Goal: Information Seeking & Learning: Learn about a topic

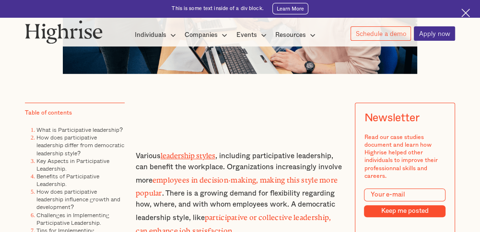
scroll to position [432, 0]
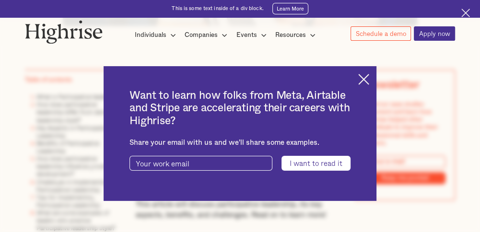
click at [363, 77] on div "Want to learn how folks from Meta, Airtable and Stripe are accelerating their c…" at bounding box center [241, 133] width 274 height 135
click at [365, 77] on img at bounding box center [363, 79] width 11 height 11
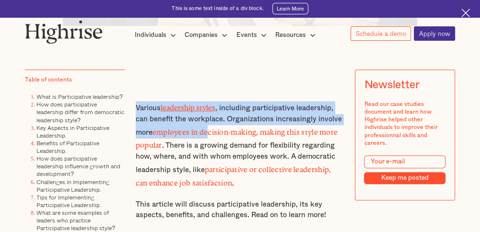
drag, startPoint x: 134, startPoint y: 111, endPoint x: 211, endPoint y: 129, distance: 79.2
click at [211, 129] on p "Various leadership styles , including participative leadership, can benefit the…" at bounding box center [240, 145] width 209 height 88
drag, startPoint x: 211, startPoint y: 129, endPoint x: 228, endPoint y: 124, distance: 17.5
click at [228, 124] on p "Various leadership styles , including participative leadership, can benefit the…" at bounding box center [240, 145] width 209 height 88
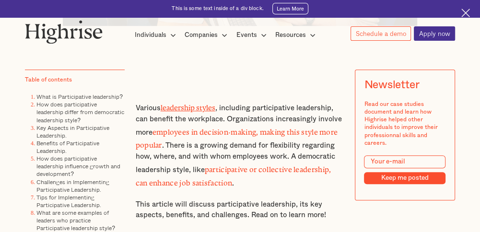
click at [250, 159] on p "Various leadership styles , including participative leadership, can benefit the…" at bounding box center [240, 145] width 209 height 88
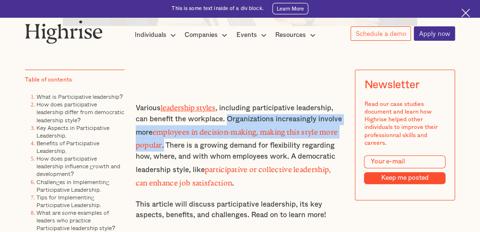
drag, startPoint x: 226, startPoint y: 123, endPoint x: 163, endPoint y: 149, distance: 67.6
click at [163, 149] on p "Various leadership styles , including participative leadership, can benefit the…" at bounding box center [240, 145] width 209 height 88
copy p "Organizations increasingly involve more employees in decision-making, making th…"
